Goal: Go to known website: Go to known website

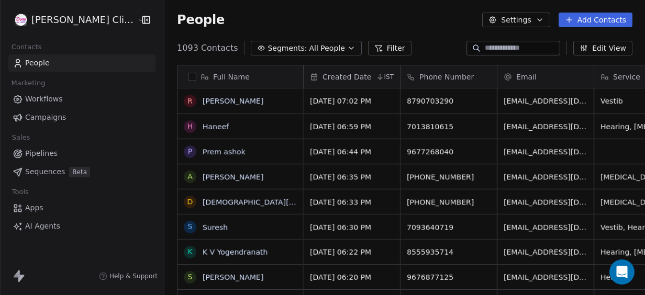
scroll to position [252, 495]
